Goal: Task Accomplishment & Management: Complete application form

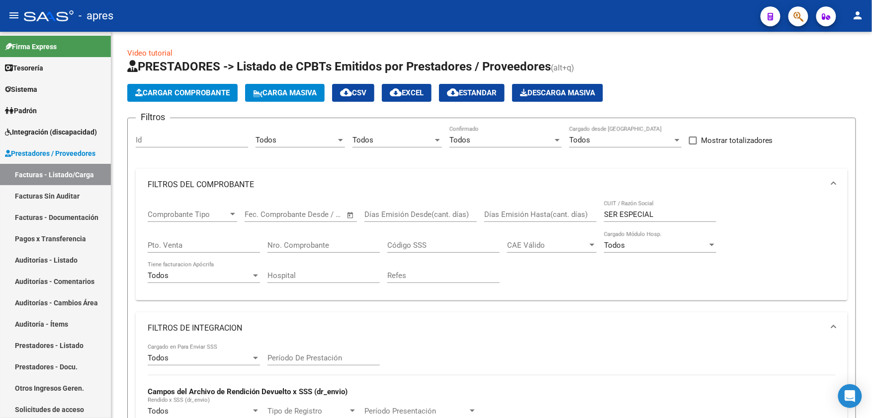
scroll to position [382, 0]
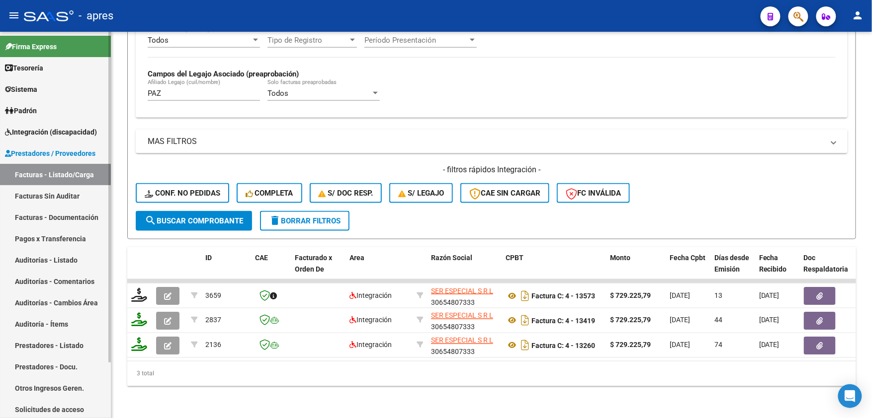
click at [70, 340] on link "Prestadores - Listado" at bounding box center [55, 345] width 111 height 21
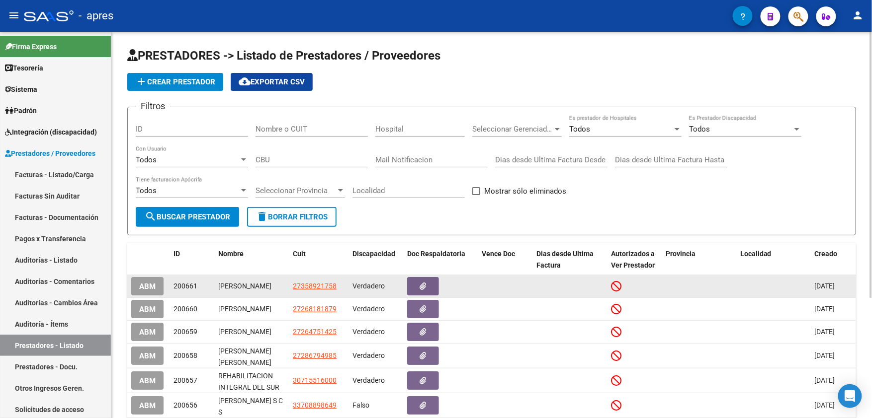
click at [146, 291] on span "ABM" at bounding box center [147, 286] width 16 height 9
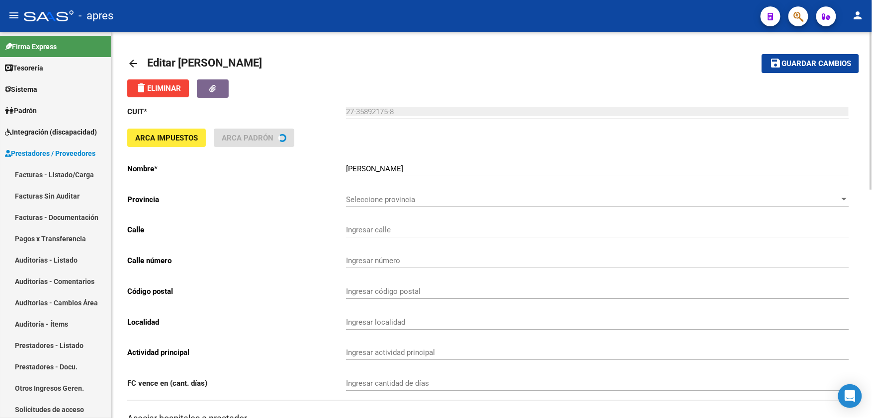
type input "[PERSON_NAME]"
type input "1853"
type input "1888"
type input "[PERSON_NAME]"
type input "869090"
